Goal: Task Accomplishment & Management: Manage account settings

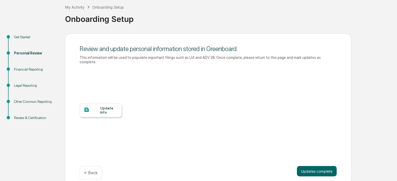
click at [92, 107] on div at bounding box center [92, 110] width 16 height 7
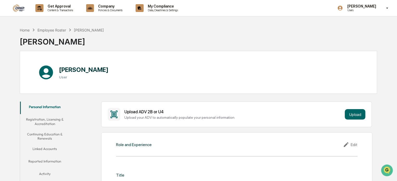
click at [352, 144] on div "Edit" at bounding box center [350, 144] width 15 height 6
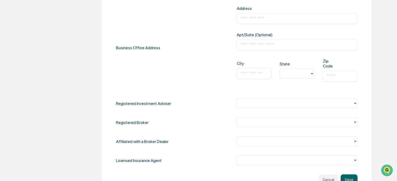
scroll to position [234, 0]
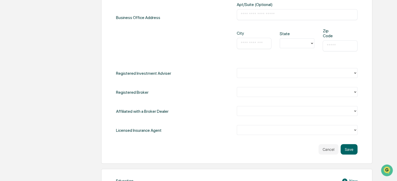
click at [337, 93] on div at bounding box center [295, 92] width 111 height 6
click at [239, 87] on div at bounding box center [297, 92] width 121 height 10
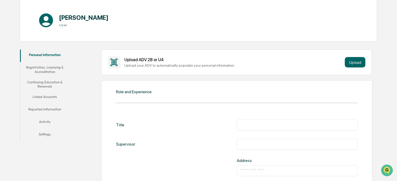
scroll to position [0, 0]
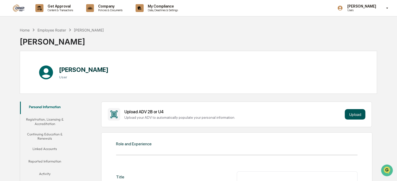
click at [355, 116] on button "Upload" at bounding box center [355, 114] width 21 height 10
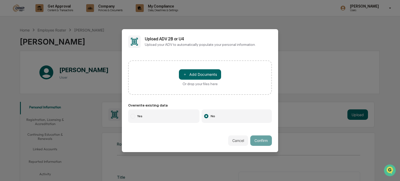
click at [164, 114] on label "Yes" at bounding box center [163, 116] width 71 height 14
click at [187, 71] on button "＋ Add Documents" at bounding box center [200, 74] width 42 height 10
click at [202, 74] on button "＋ Add Documents" at bounding box center [200, 74] width 42 height 10
click at [192, 77] on button "＋ Add Documents" at bounding box center [200, 74] width 42 height 10
click at [234, 138] on button "Cancel" at bounding box center [238, 140] width 20 height 10
